Goal: Transaction & Acquisition: Obtain resource

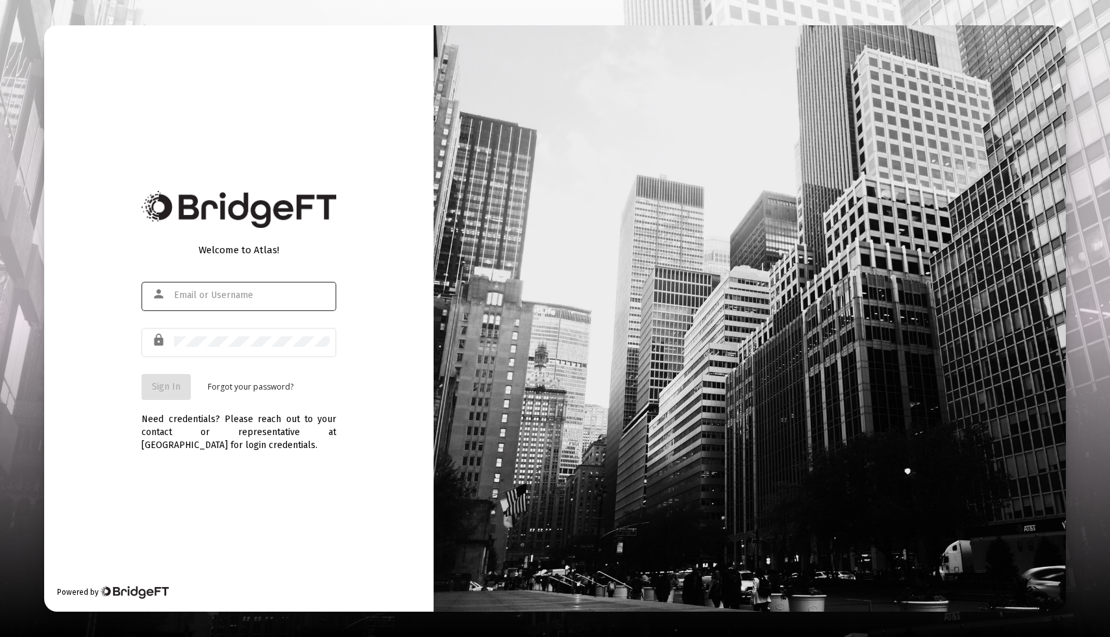
type input "[EMAIL_ADDRESS][DOMAIN_NAME]"
click at [161, 372] on form "person [EMAIL_ADDRESS][DOMAIN_NAME] lock Sign In Forgot your password?" at bounding box center [238, 339] width 195 height 121
click at [162, 383] on span "Sign In" at bounding box center [166, 386] width 29 height 11
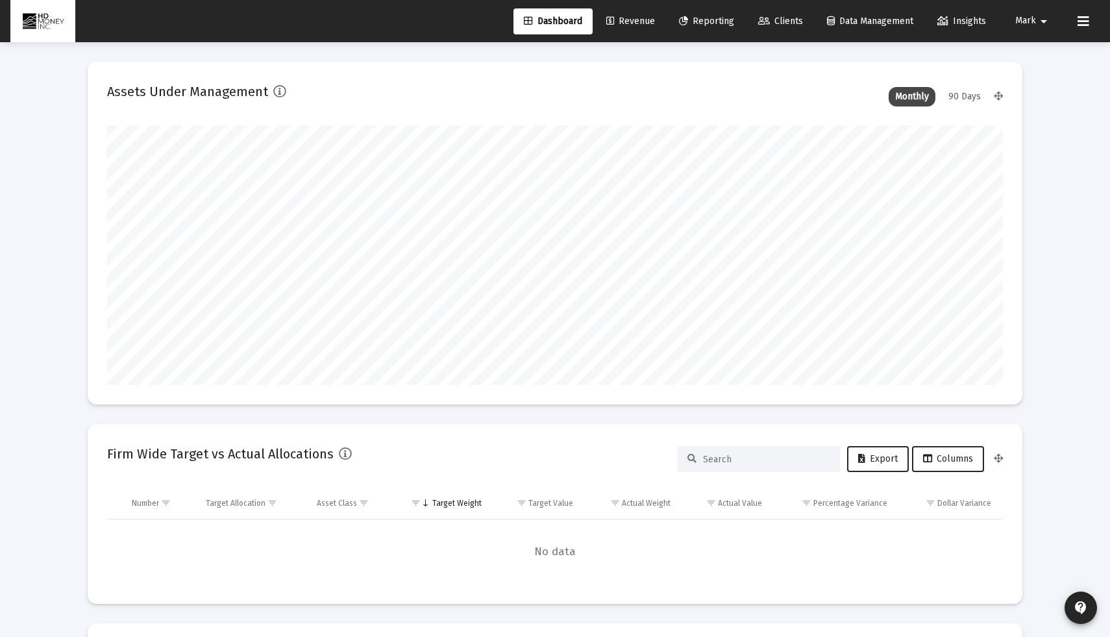
scroll to position [260, 482]
click at [710, 21] on span "Reporting" at bounding box center [706, 21] width 55 height 11
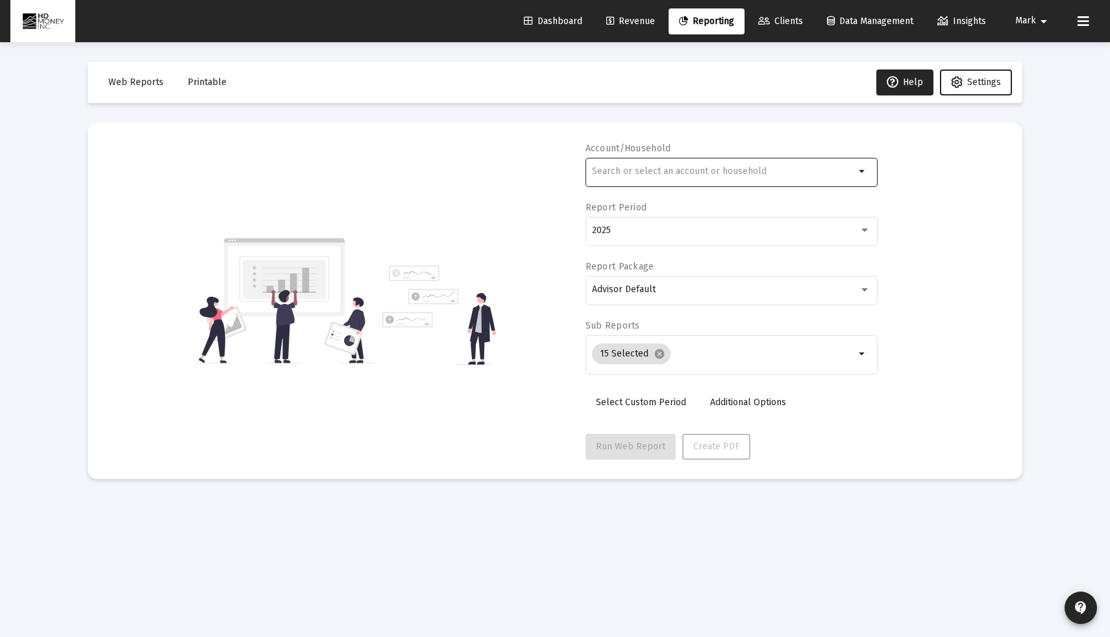
click at [632, 180] on div at bounding box center [723, 171] width 263 height 32
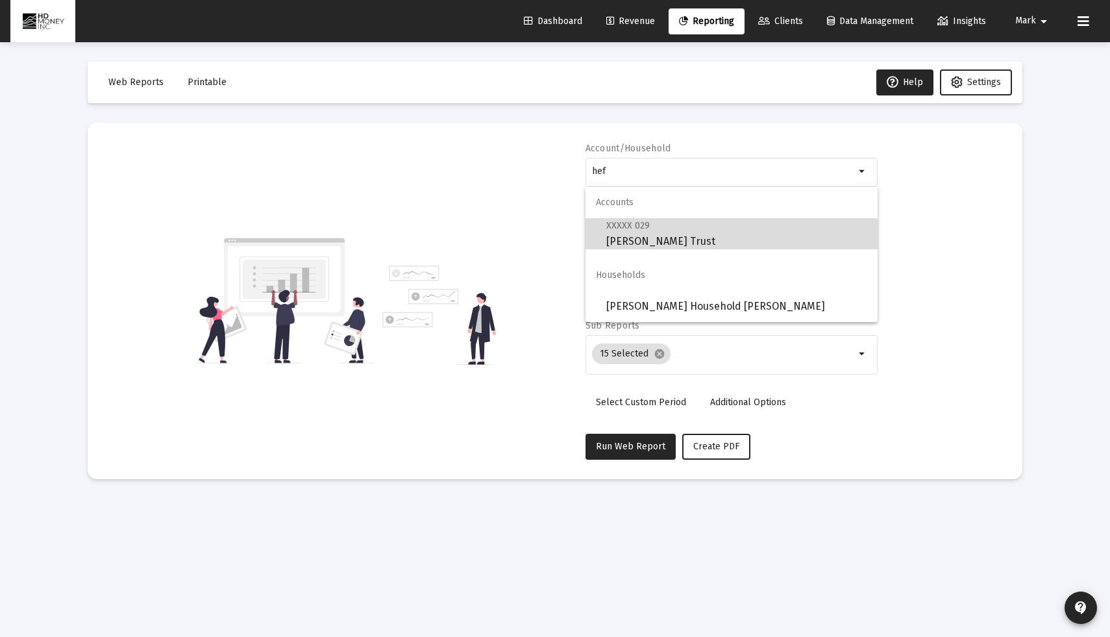
click at [646, 245] on span "XXXXX 029 [PERSON_NAME] Trust" at bounding box center [736, 233] width 261 height 32
type input "[PERSON_NAME] Trust"
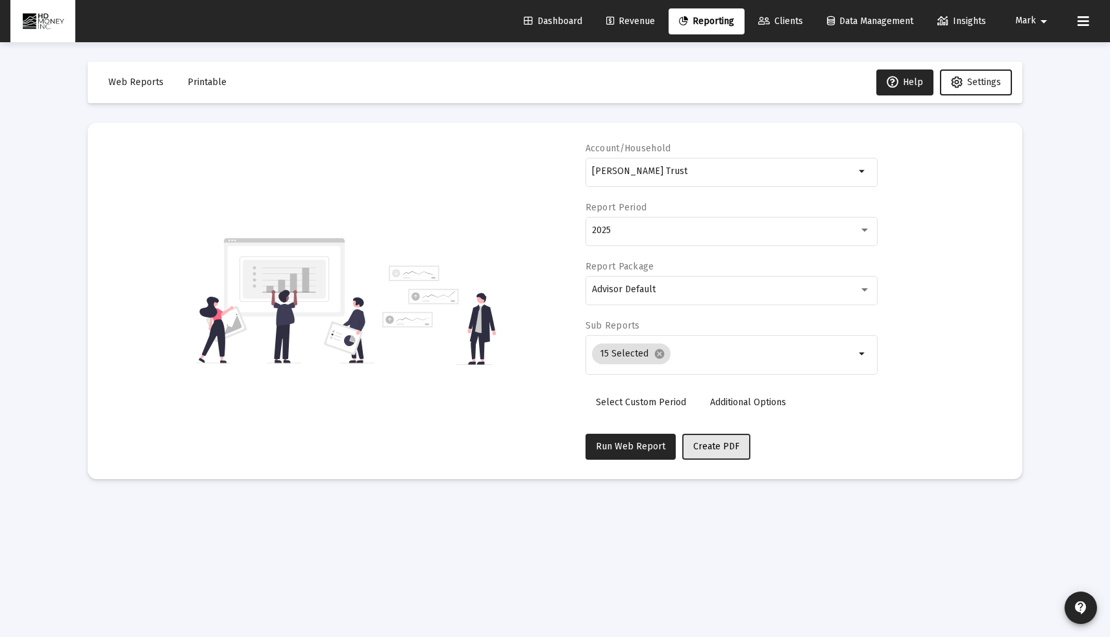
click at [704, 448] on span "Create PDF" at bounding box center [716, 446] width 46 height 11
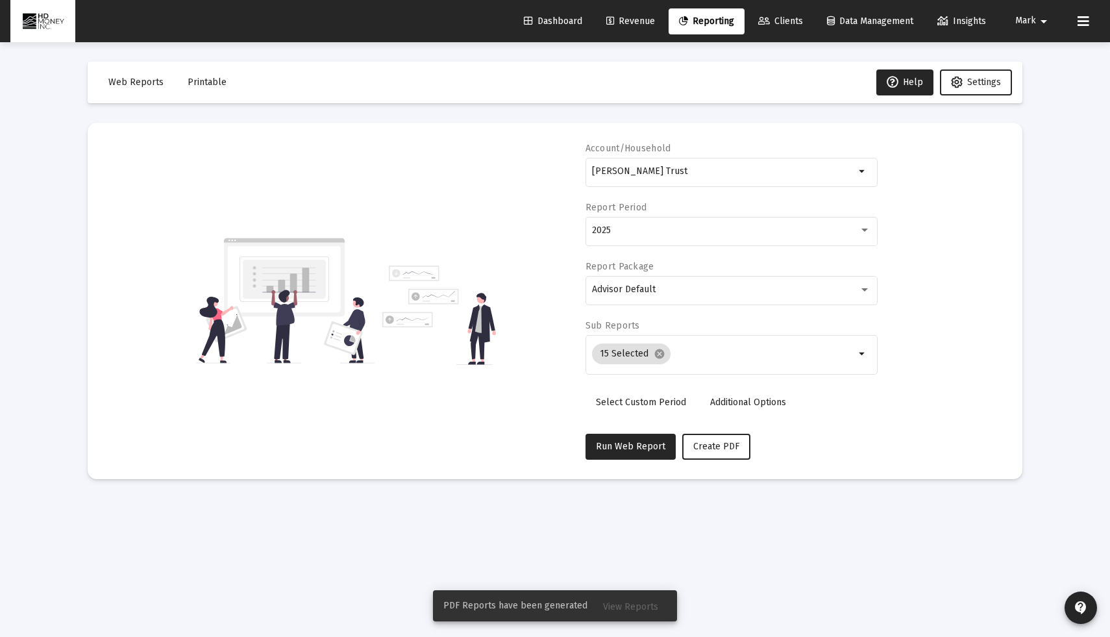
click at [619, 602] on span "View Reports" at bounding box center [630, 606] width 55 height 11
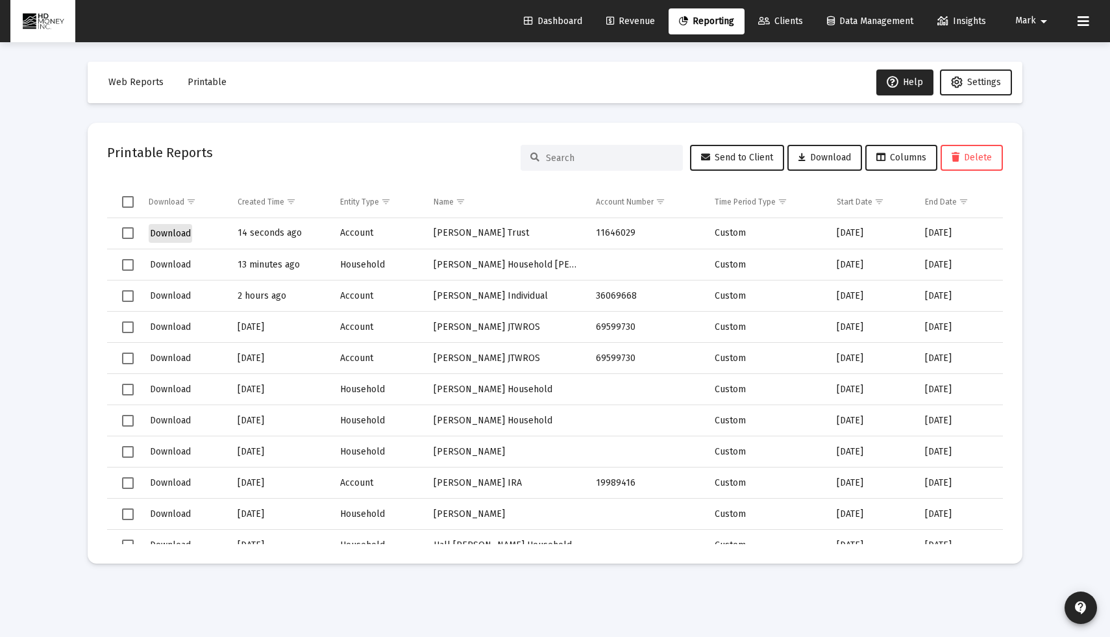
click at [168, 236] on span "Download" at bounding box center [170, 233] width 41 height 11
